Goal: Find specific page/section: Find specific page/section

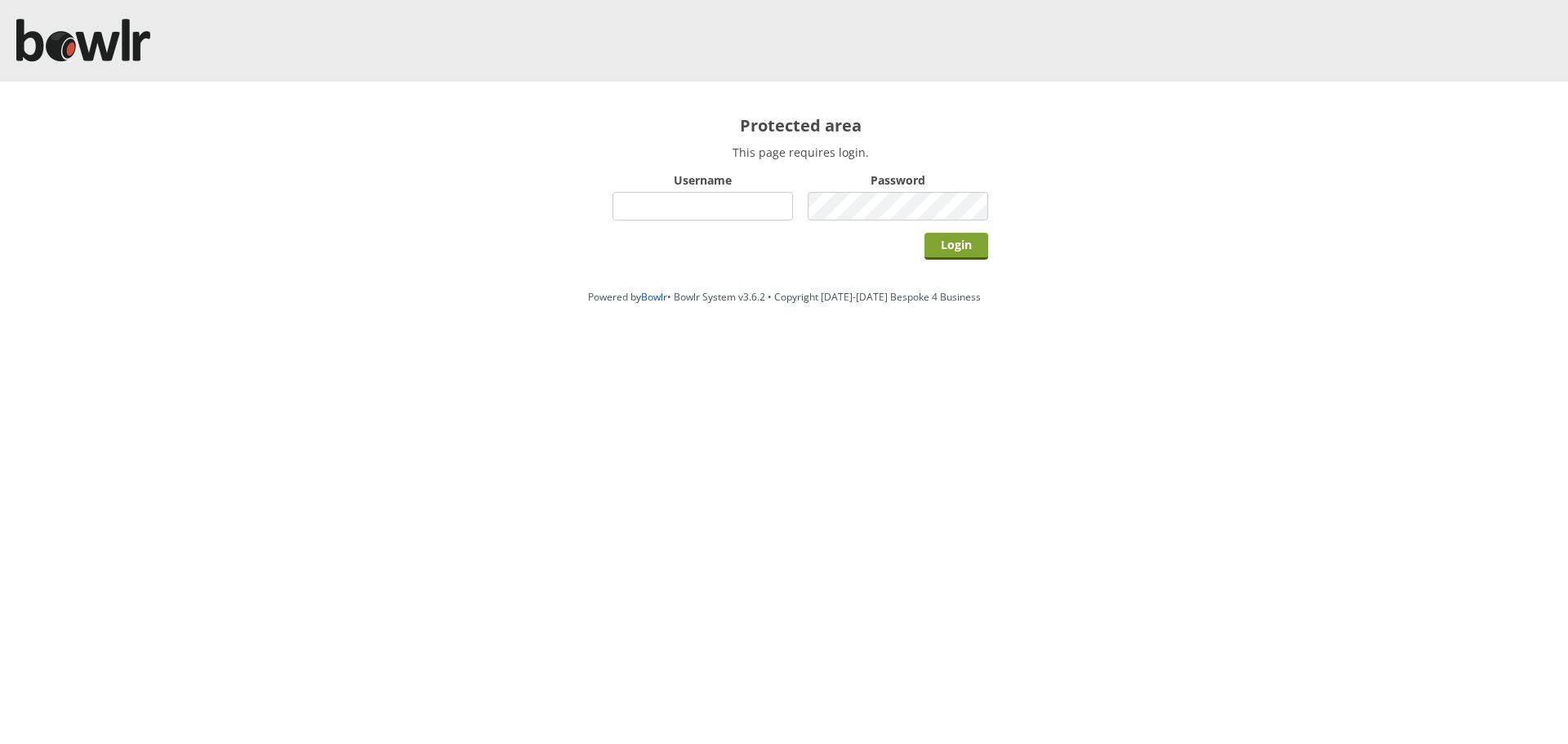
type input "root"
click at [968, 239] on input "Login" at bounding box center [955, 246] width 63 height 27
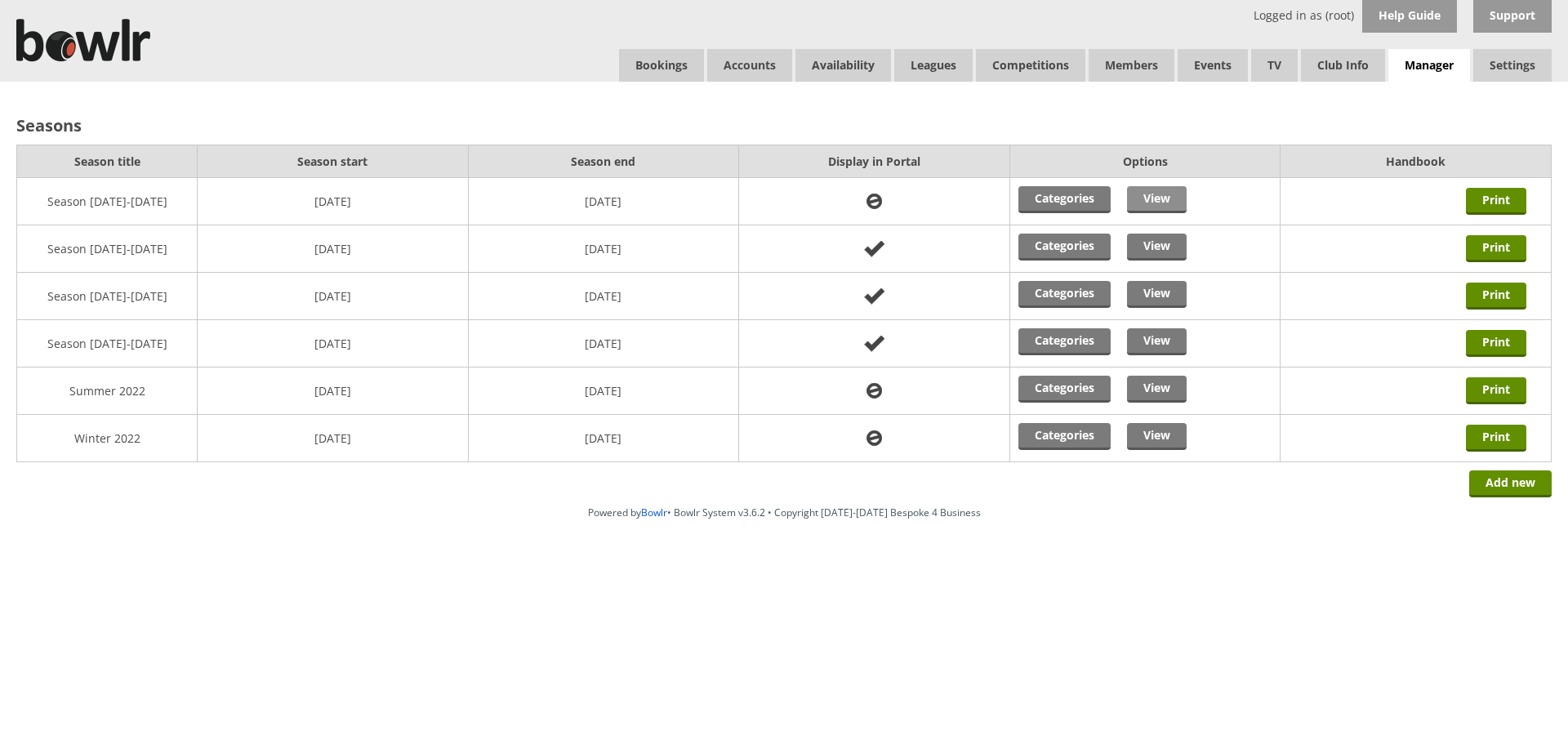
click at [1176, 201] on link "View" at bounding box center [1157, 199] width 59 height 27
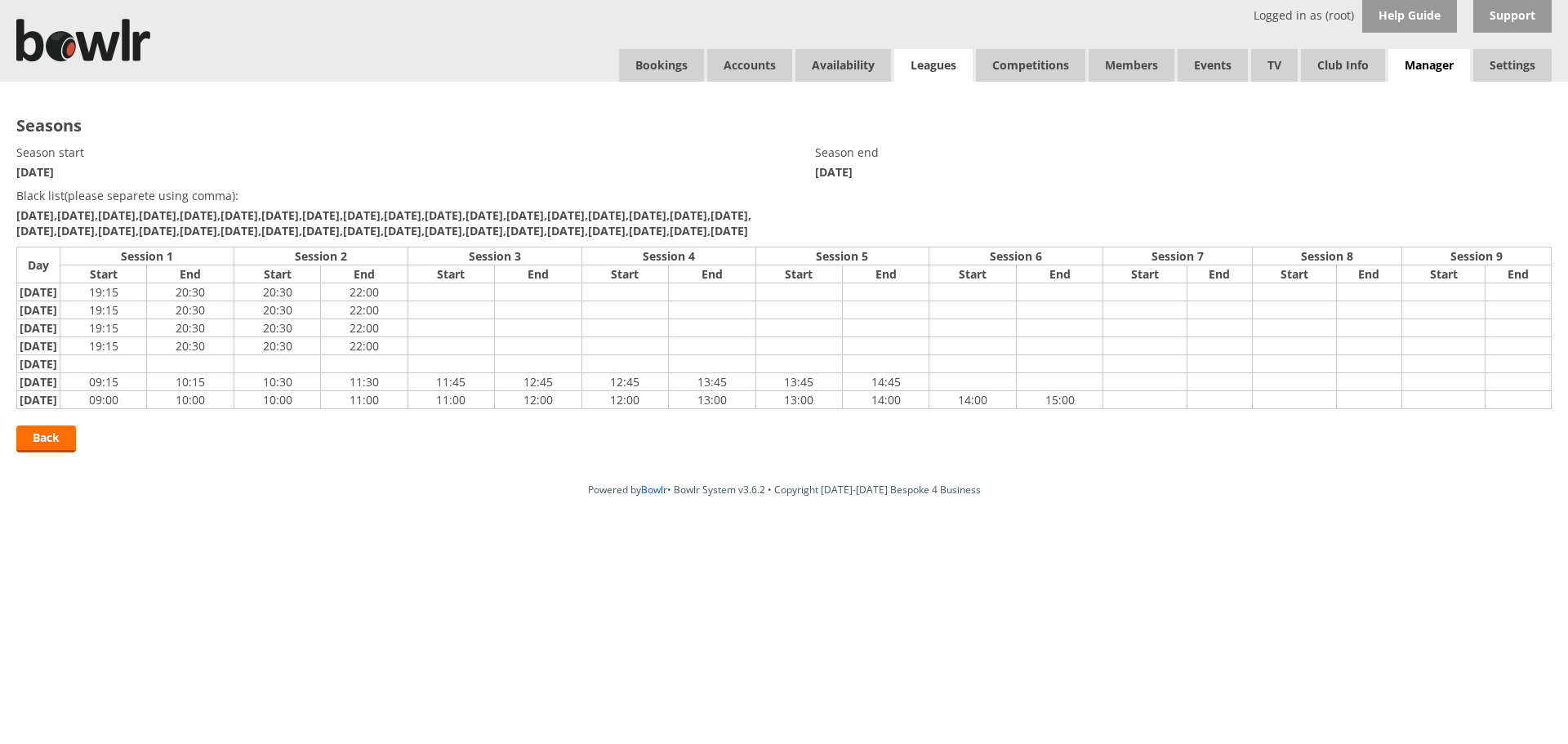
click at [950, 63] on link "Leagues" at bounding box center [933, 65] width 78 height 33
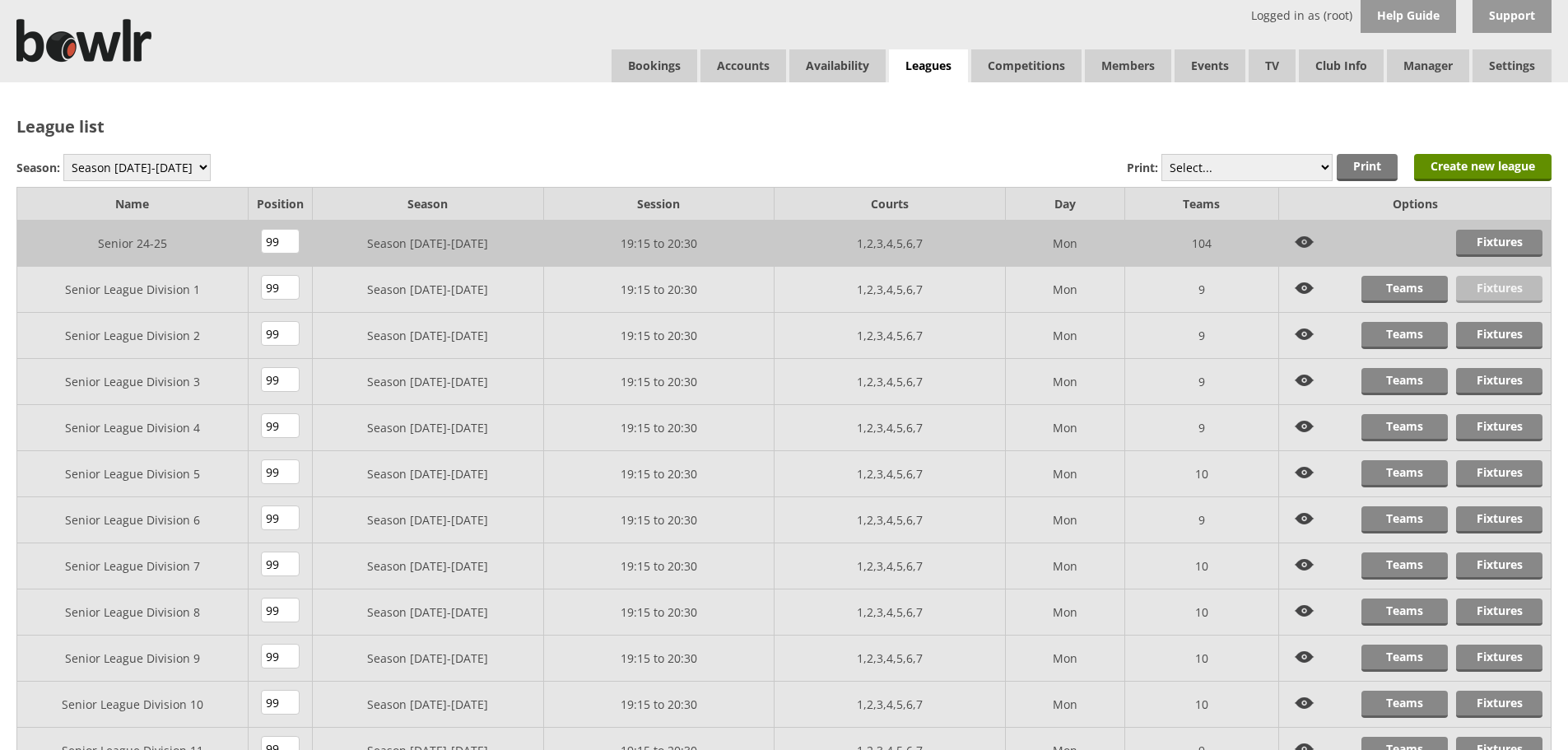
click at [1492, 281] on link "Fixtures" at bounding box center [1500, 289] width 86 height 27
click at [1477, 464] on link "Fixtures" at bounding box center [1500, 473] width 86 height 27
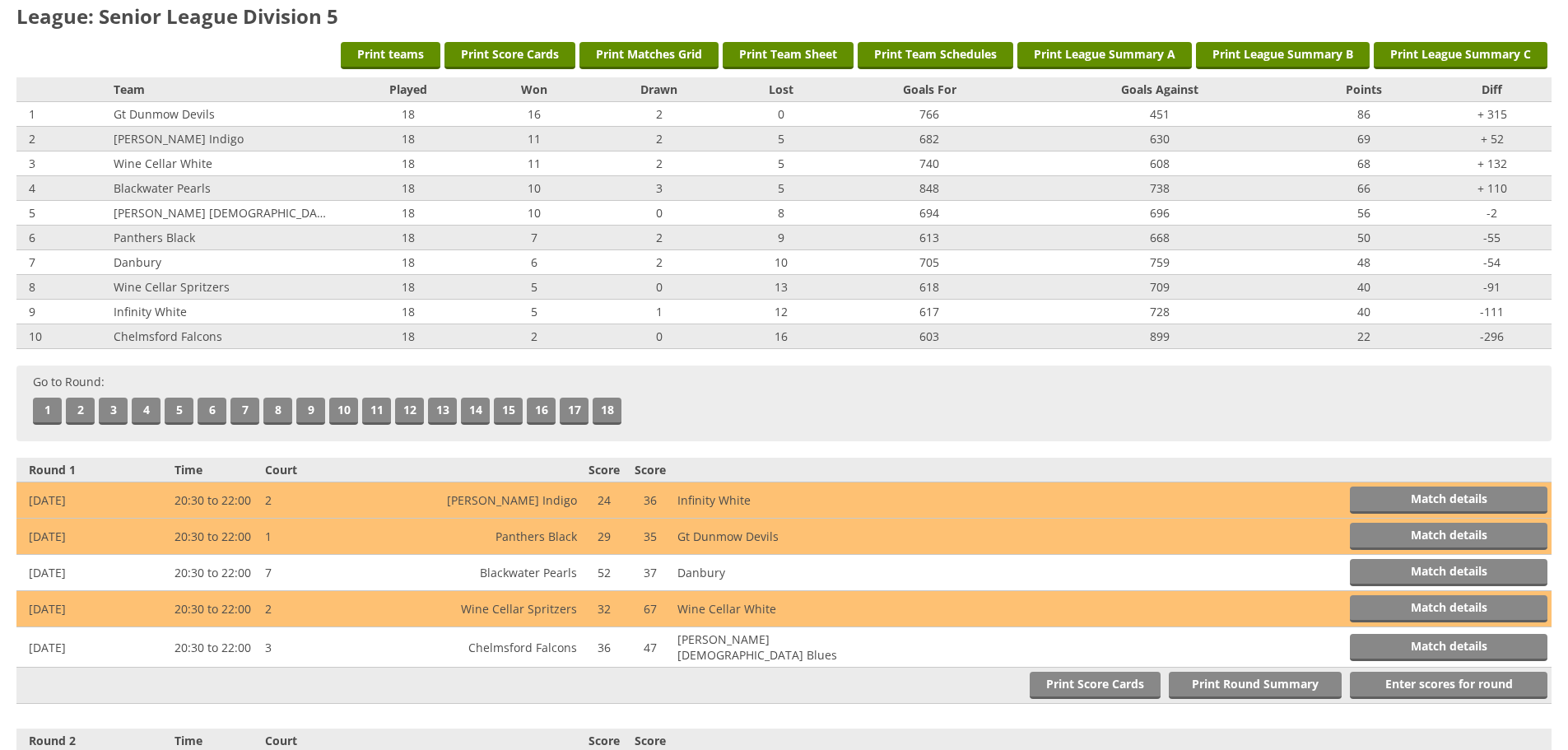
scroll to position [164, 0]
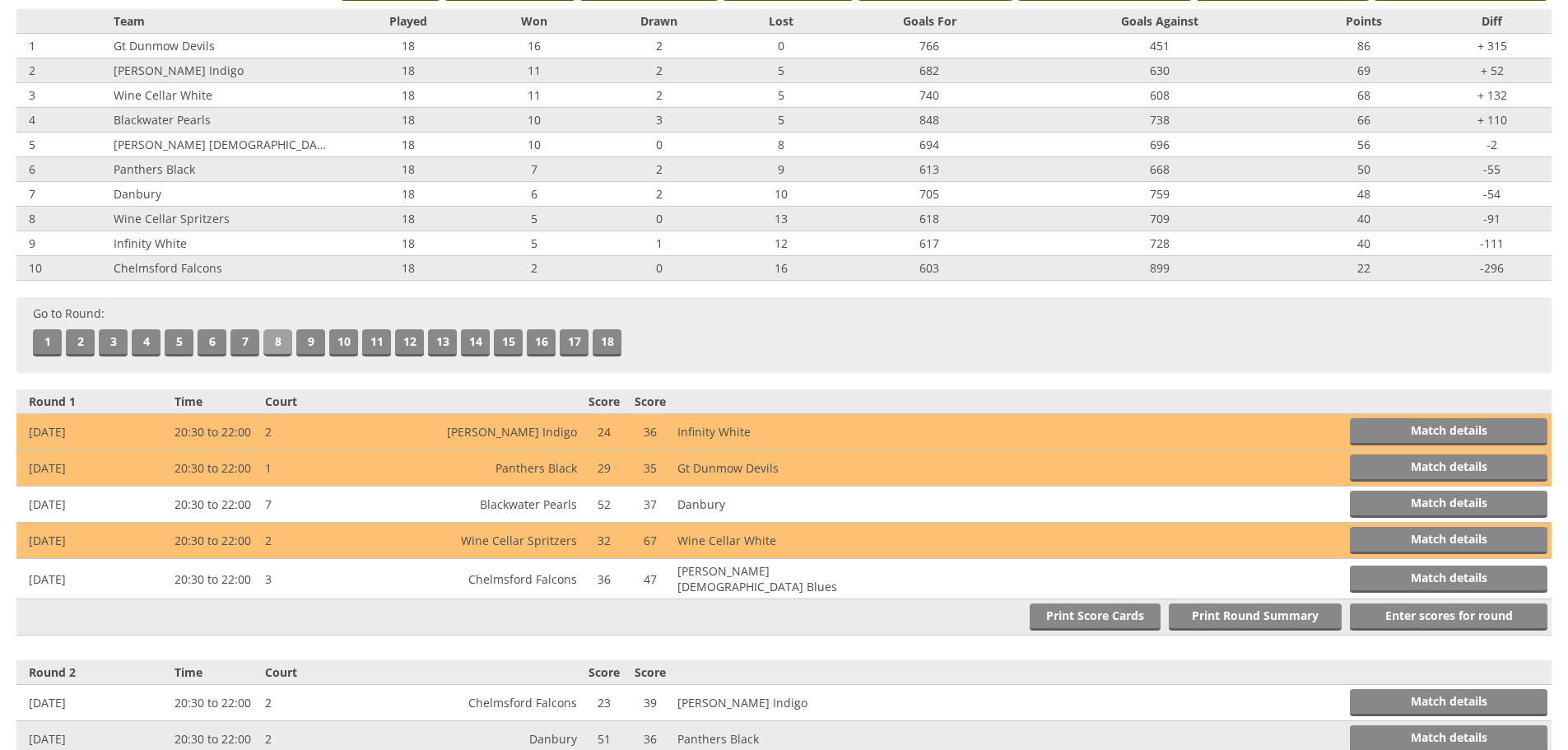
click at [274, 335] on link "8" at bounding box center [278, 342] width 29 height 27
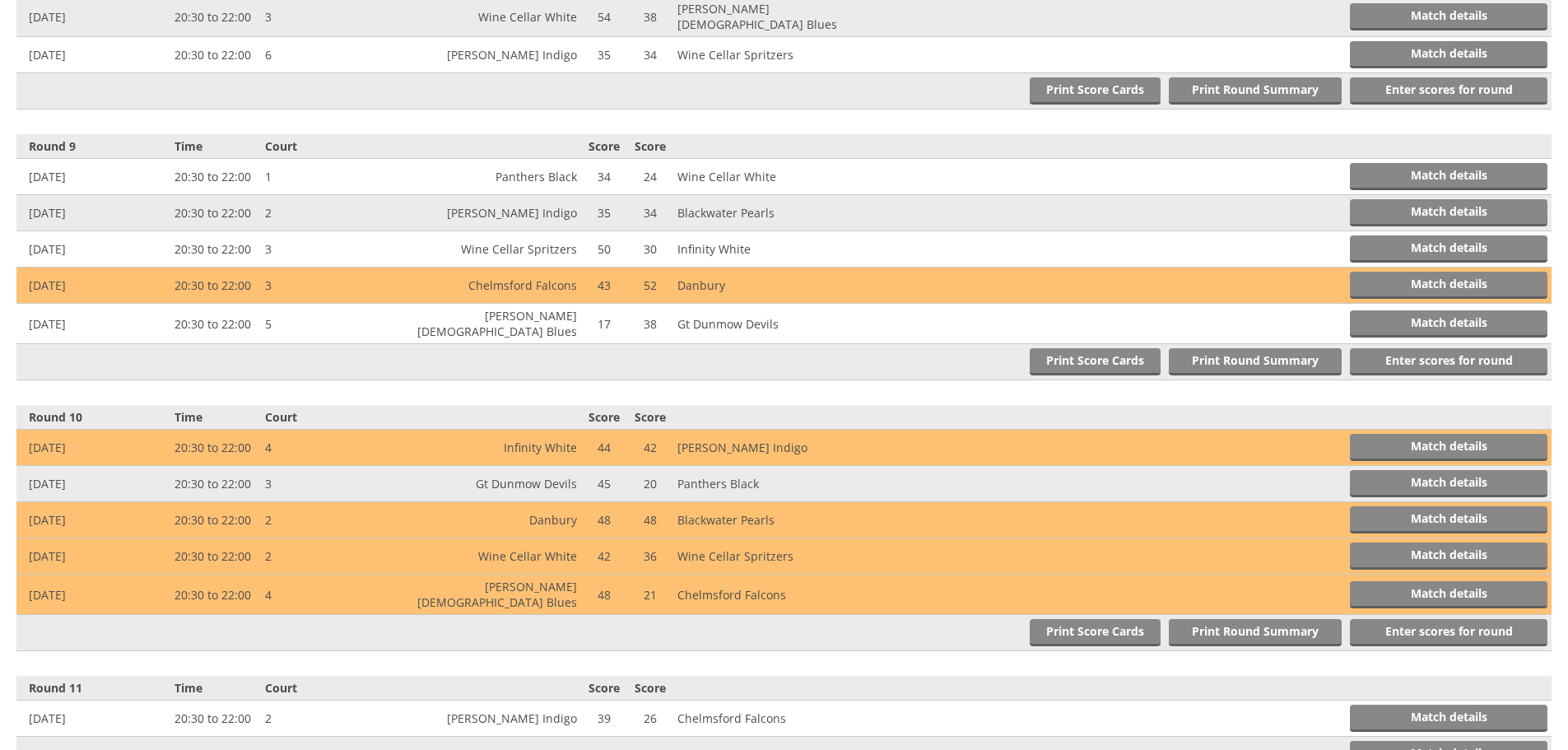
scroll to position [2585, 0]
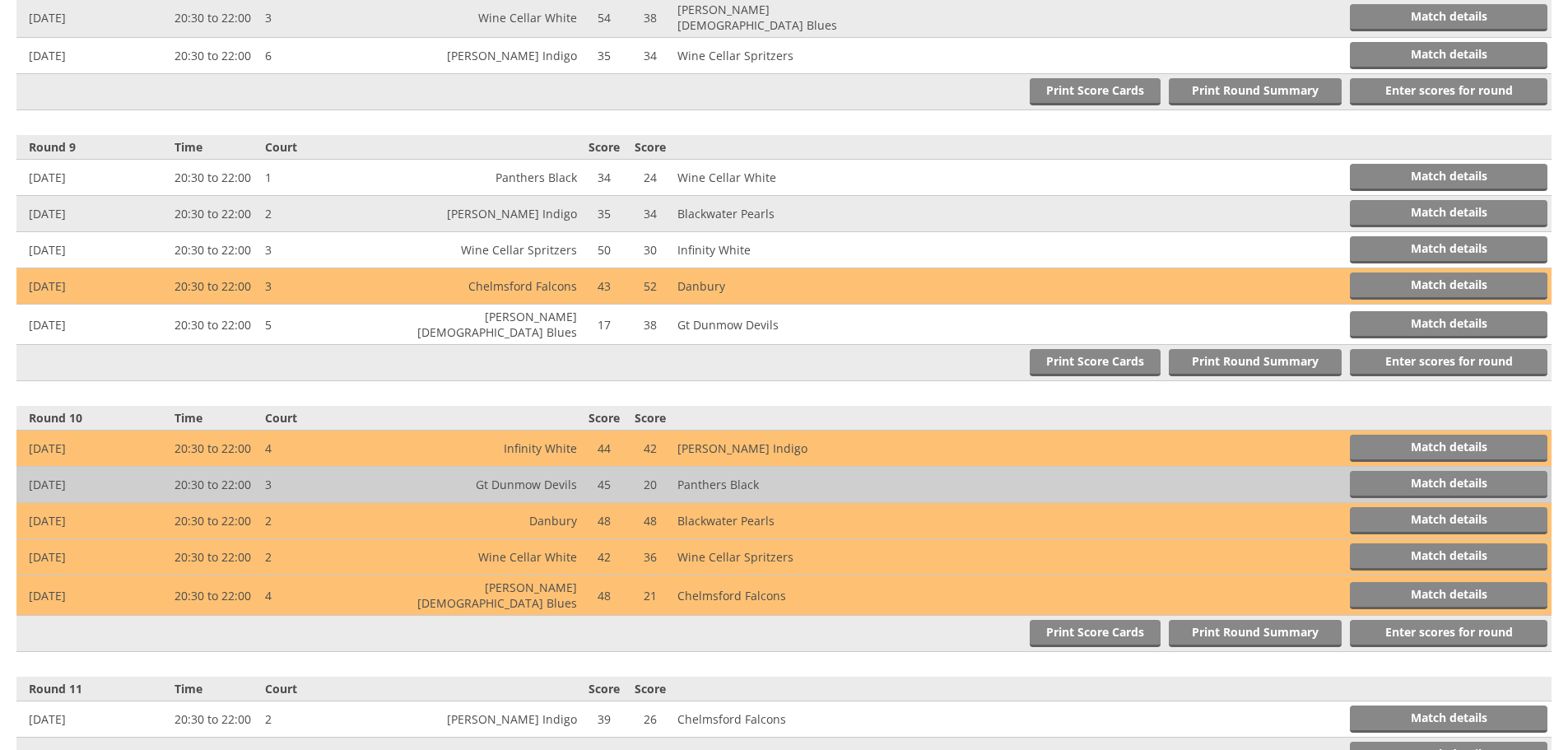
click at [971, 467] on td "Match details" at bounding box center [1204, 485] width 695 height 37
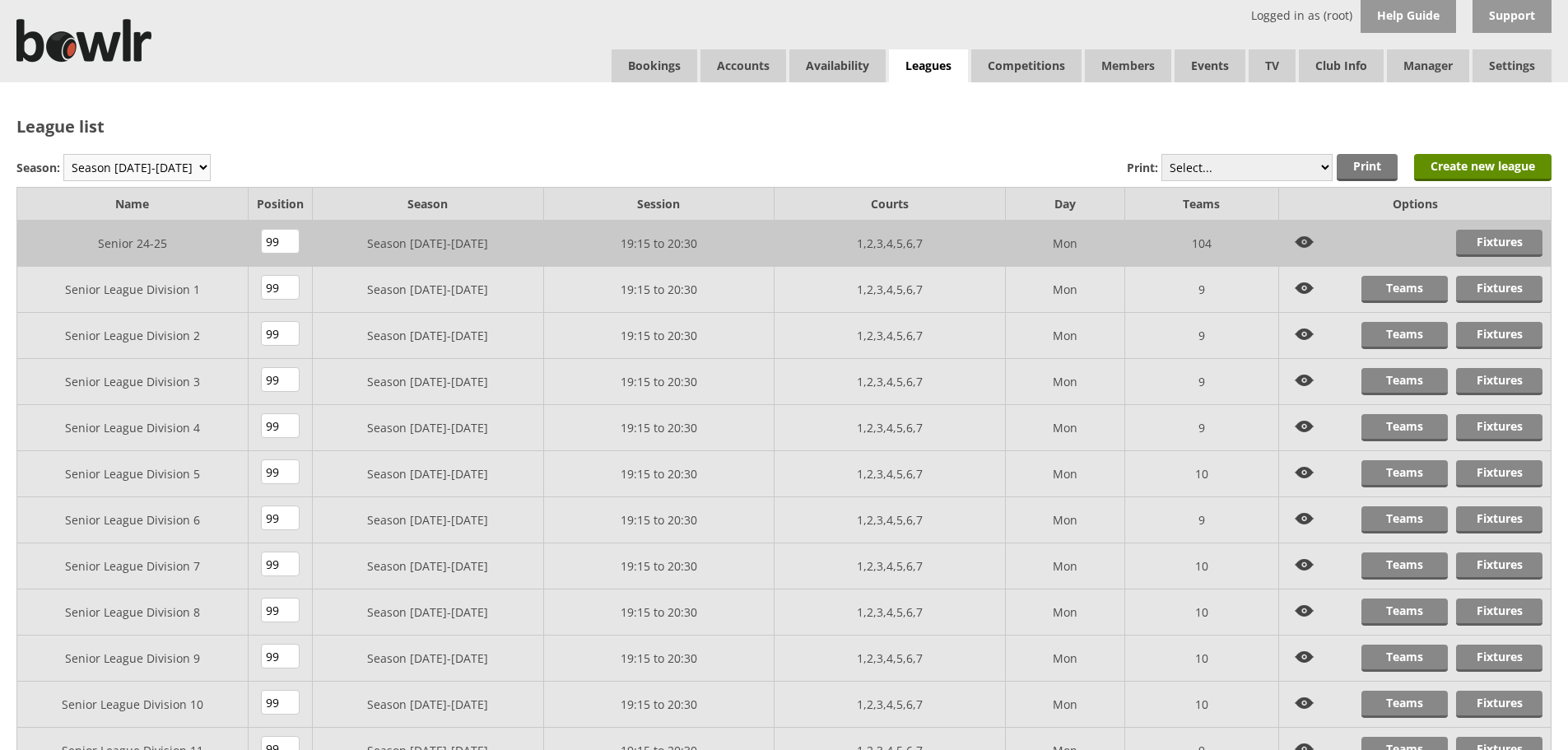
click at [165, 165] on select "Season 2025-2026 Season 2024-2025 Season 2023-2024 Season 2022-2023 Summer 2022…" at bounding box center [136, 167] width 147 height 27
select select "8"
click at [63, 154] on select "Season 2025-2026 Season 2024-2025 Season 2023-2024 Season 2022-2023 Summer 2022…" at bounding box center [136, 167] width 147 height 27
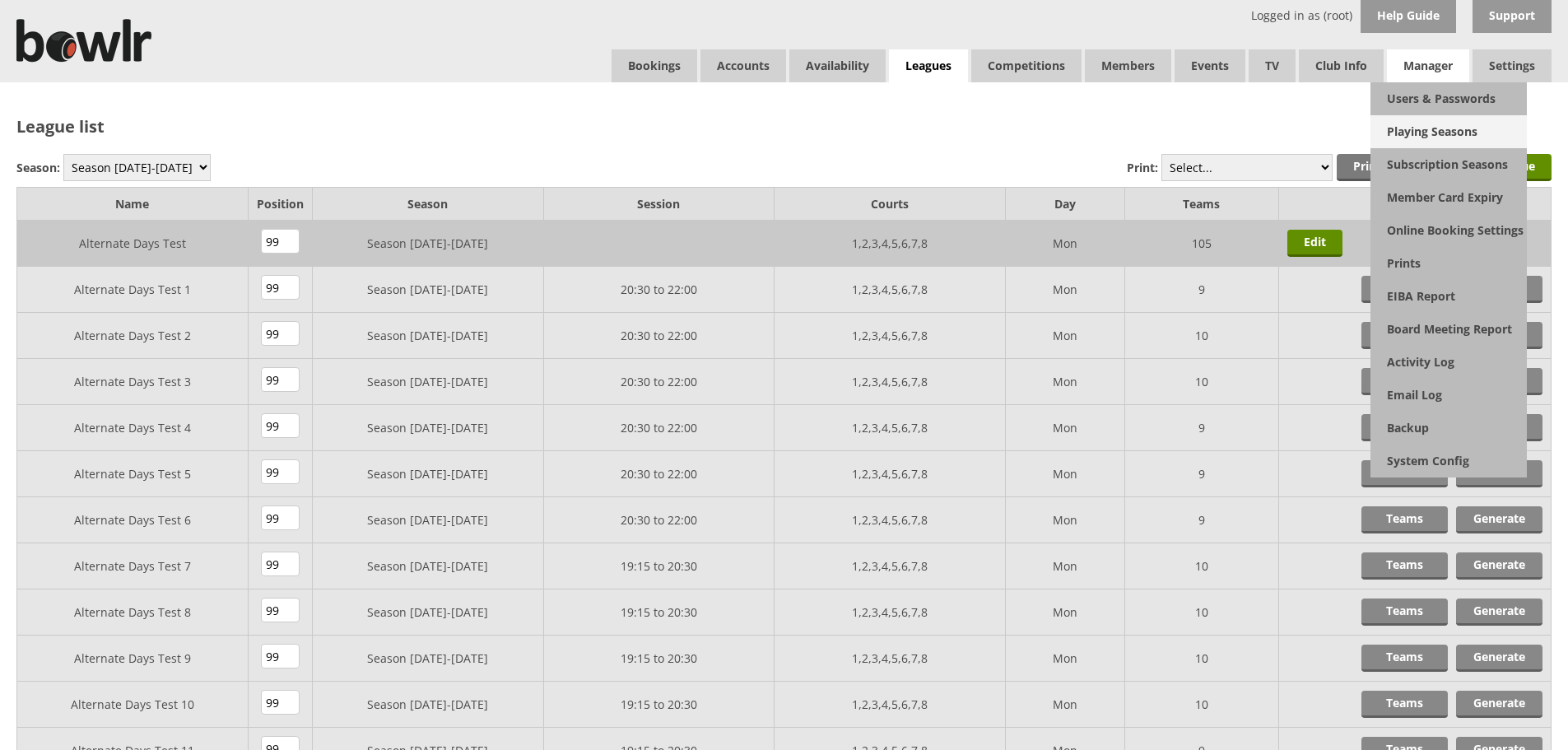
click at [1440, 124] on link "Playing Seasons" at bounding box center [1448, 132] width 156 height 33
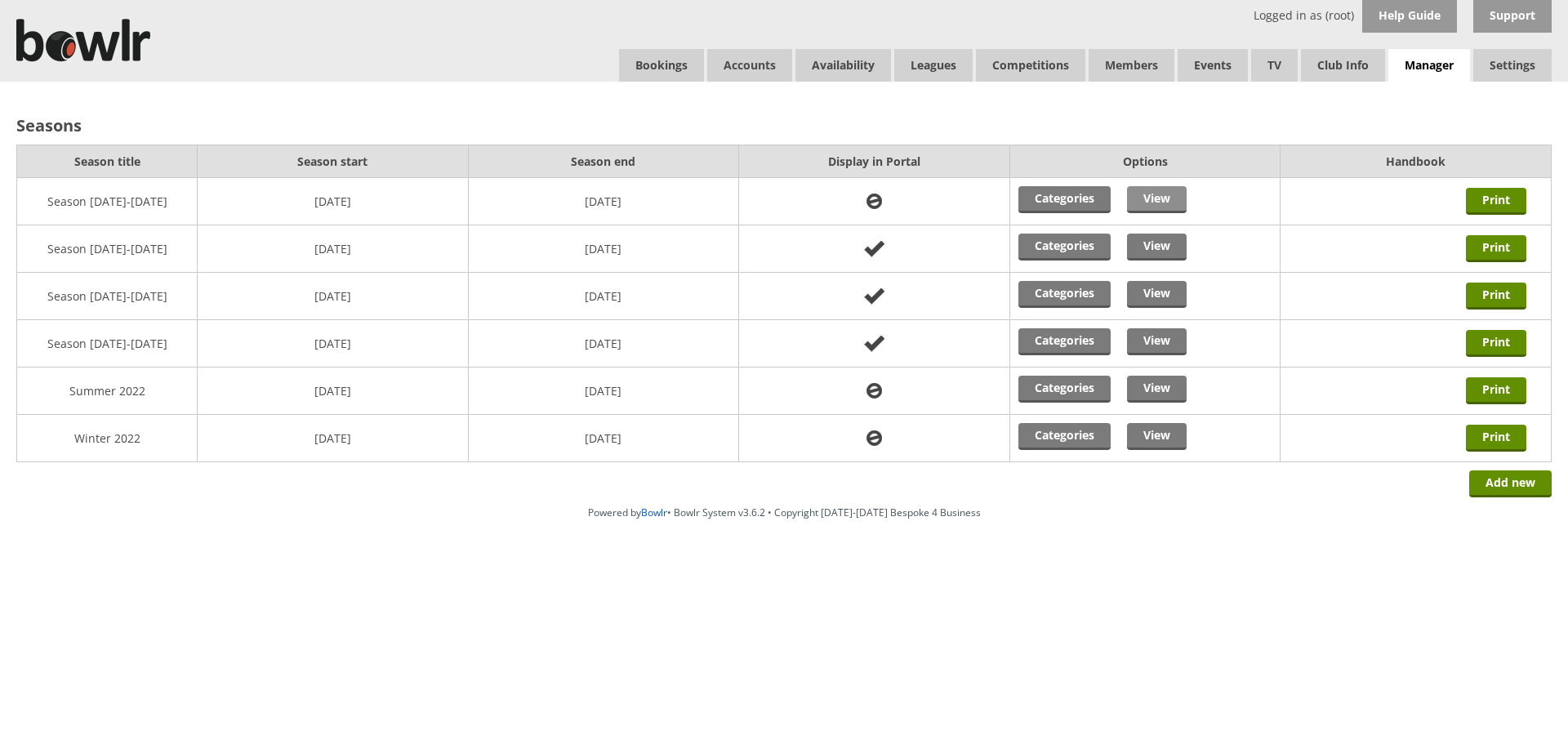
click at [1138, 192] on link "View" at bounding box center [1157, 199] width 59 height 27
